Goal: Task Accomplishment & Management: Manage account settings

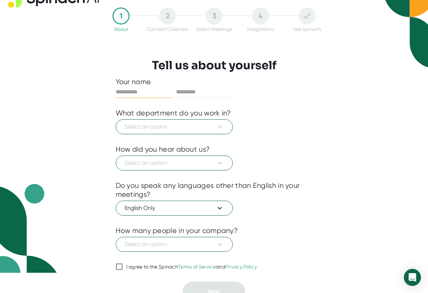
scroll to position [29, 0]
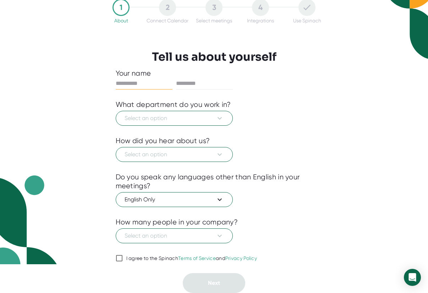
drag, startPoint x: 169, startPoint y: 91, endPoint x: 158, endPoint y: 86, distance: 11.9
click at [159, 87] on div "Your name What department do you work in? Select an option How did you hear abo…" at bounding box center [214, 181] width 197 height 224
click at [158, 86] on input "text" at bounding box center [144, 83] width 57 height 11
type input "*****"
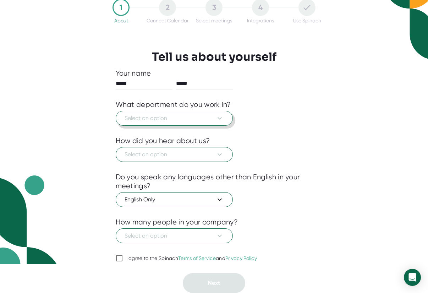
click at [173, 116] on span "Select an option" at bounding box center [174, 118] width 99 height 9
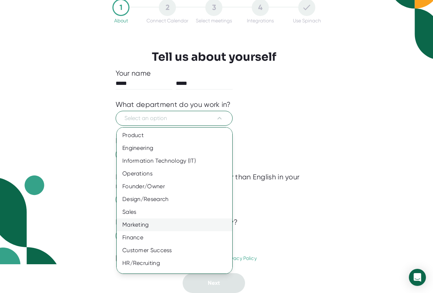
click at [179, 226] on div "Marketing" at bounding box center [177, 224] width 121 height 13
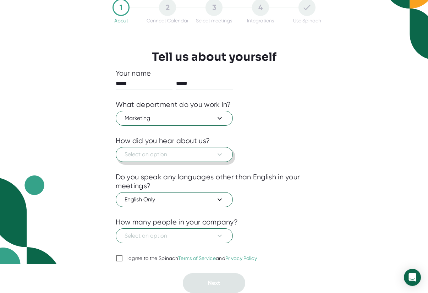
click at [166, 159] on button "Select an option" at bounding box center [174, 154] width 117 height 15
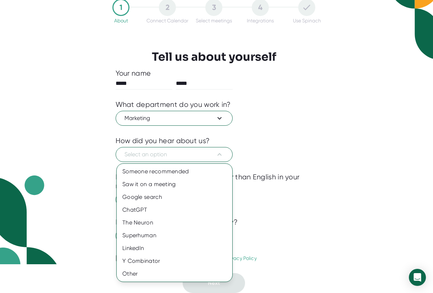
click at [298, 168] on div at bounding box center [216, 146] width 433 height 293
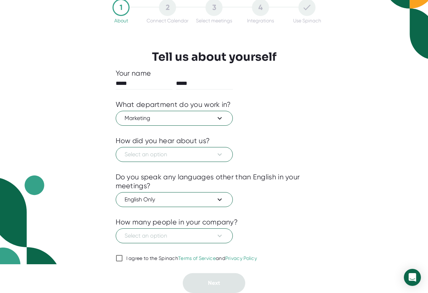
click at [120, 257] on input "I agree to the Spinach Terms of Service and Privacy Policy" at bounding box center [119, 258] width 7 height 9
checkbox input "true"
click at [204, 239] on span "Select an option" at bounding box center [174, 235] width 99 height 9
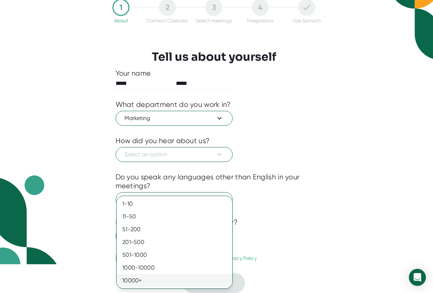
click at [193, 278] on div "10000+" at bounding box center [175, 280] width 116 height 13
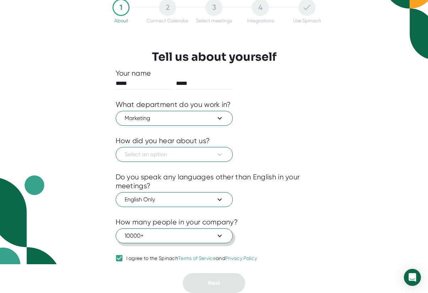
click at [185, 233] on span "10000+" at bounding box center [174, 235] width 99 height 9
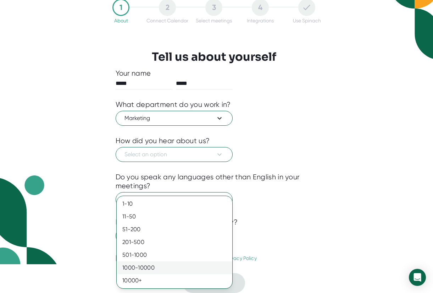
click at [174, 268] on div "1000-10000" at bounding box center [175, 267] width 116 height 13
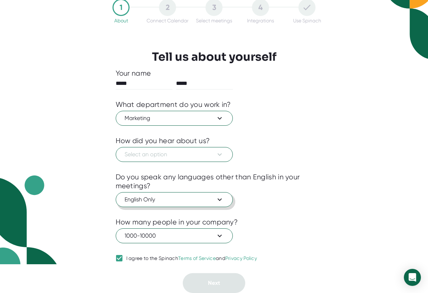
click at [175, 199] on span "English Only" at bounding box center [174, 199] width 99 height 9
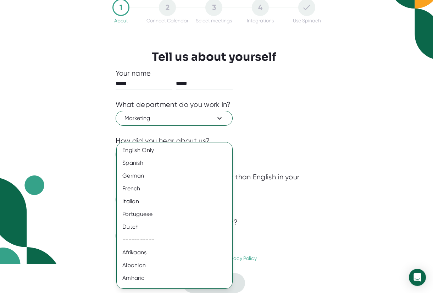
click at [270, 183] on div at bounding box center [216, 146] width 433 height 293
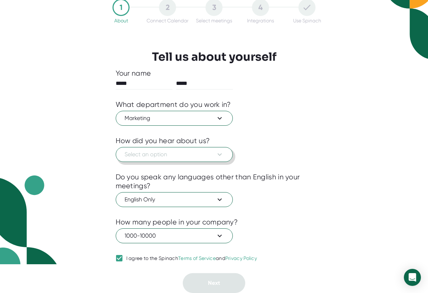
click at [180, 158] on span "Select an option" at bounding box center [174, 154] width 99 height 9
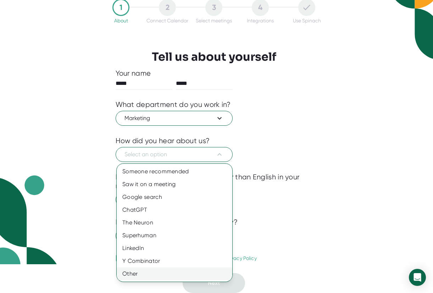
click at [158, 279] on div "Other" at bounding box center [175, 273] width 116 height 13
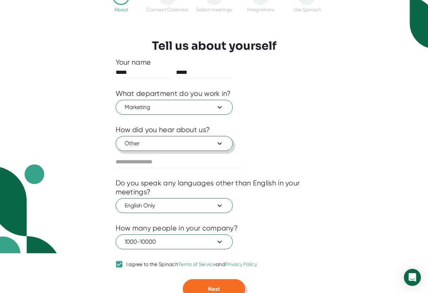
scroll to position [46, 0]
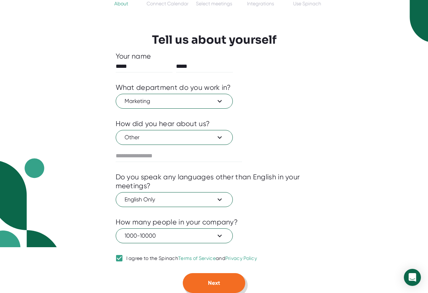
click at [210, 284] on span "Next" at bounding box center [214, 282] width 12 height 7
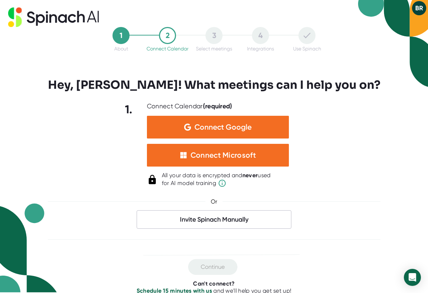
scroll to position [121, 0]
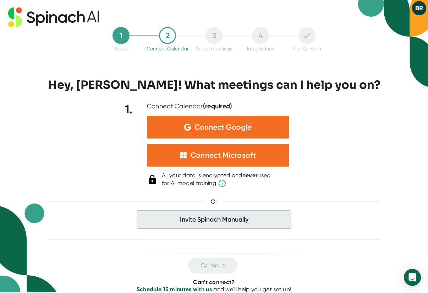
click at [256, 220] on span "Invite Spinach Manually" at bounding box center [214, 219] width 155 height 18
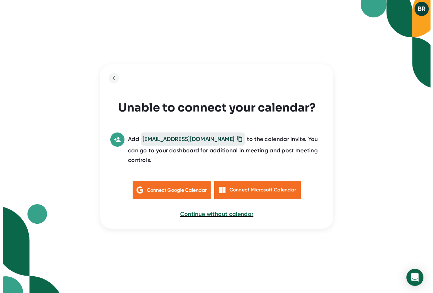
scroll to position [0, 0]
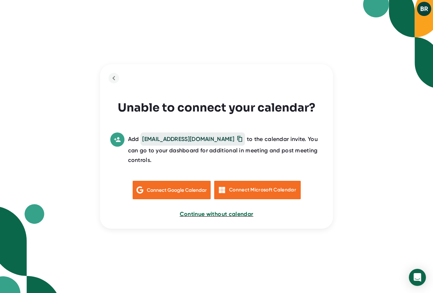
click at [227, 212] on span "Continue without calendar" at bounding box center [217, 213] width 74 height 7
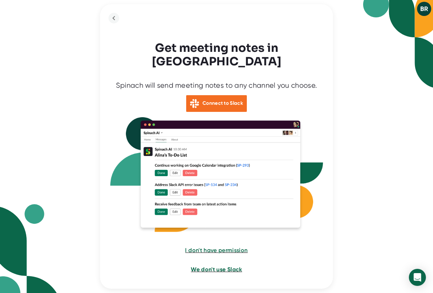
click at [216, 266] on span "We don't use Slack" at bounding box center [216, 269] width 51 height 7
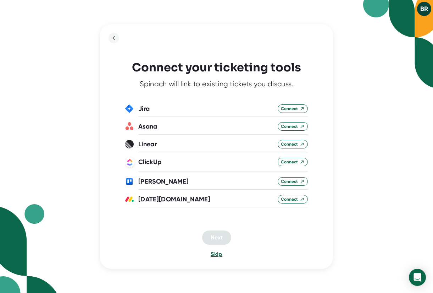
click at [218, 252] on span "Skip" at bounding box center [216, 254] width 11 height 7
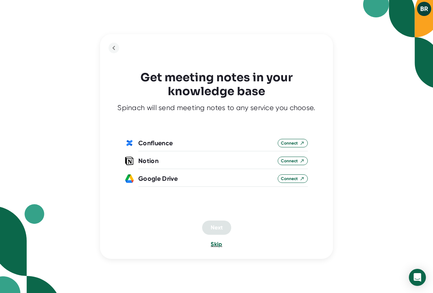
click at [214, 246] on span "Skip" at bounding box center [216, 244] width 11 height 7
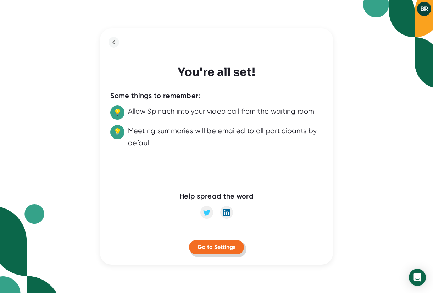
click at [213, 251] on button "Go to Settings" at bounding box center [216, 247] width 55 height 14
